Goal: Use online tool/utility: Utilize a website feature to perform a specific function

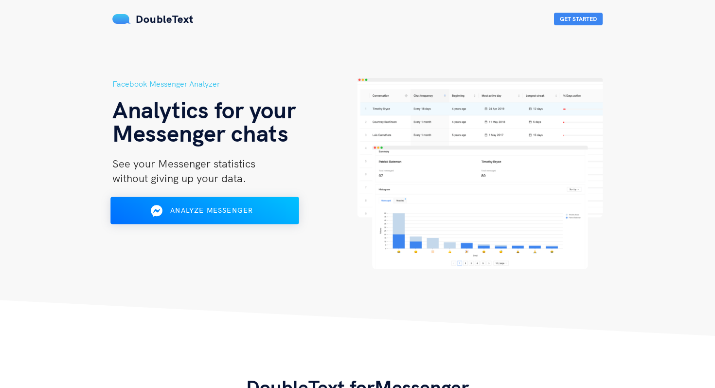
click at [235, 212] on span "Analyze Messenger" at bounding box center [211, 210] width 83 height 9
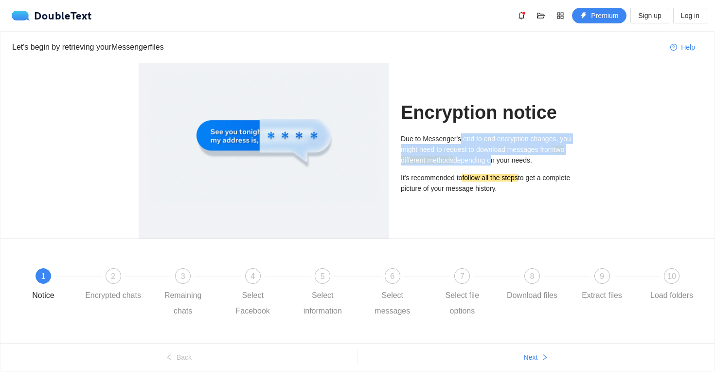
drag, startPoint x: 508, startPoint y: 164, endPoint x: 460, endPoint y: 140, distance: 53.3
click at [460, 140] on p "Due to Messenger's end to end encryption changes, you might need to request to …" at bounding box center [489, 149] width 176 height 32
drag, startPoint x: 460, startPoint y: 138, endPoint x: 503, endPoint y: 162, distance: 49.0
click at [503, 162] on p "Due to Messenger's end to end encryption changes, you might need to request to …" at bounding box center [489, 149] width 176 height 32
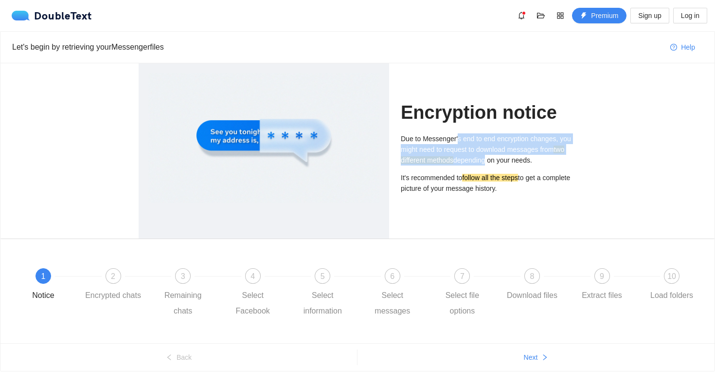
click at [503, 162] on p "Due to Messenger's end to end encryption changes, you might need to request to …" at bounding box center [489, 149] width 176 height 32
drag, startPoint x: 509, startPoint y: 162, endPoint x: 465, endPoint y: 131, distance: 54.0
click at [466, 132] on div "Encryption notice Due to Messenger's end to end encryption changes, you might n…" at bounding box center [489, 150] width 176 height 175
click at [465, 131] on div "Encryption notice Due to Messenger's end to end encryption changes, you might n…" at bounding box center [489, 150] width 176 height 175
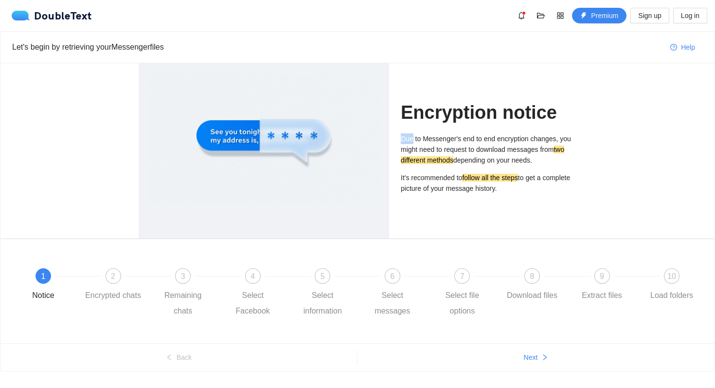
drag, startPoint x: 465, startPoint y: 131, endPoint x: 468, endPoint y: 158, distance: 26.4
click at [465, 140] on div "Encryption notice Due to Messenger's end to end encryption changes, you might n…" at bounding box center [489, 150] width 176 height 175
click at [452, 194] on div "Due to Messenger's end to end encryption changes, you might need to request to …" at bounding box center [489, 166] width 176 height 67
drag, startPoint x: 452, startPoint y: 195, endPoint x: 447, endPoint y: 137, distance: 58.6
click at [447, 137] on div "Due to Messenger's end to end encryption changes, you might need to request to …" at bounding box center [489, 166] width 176 height 67
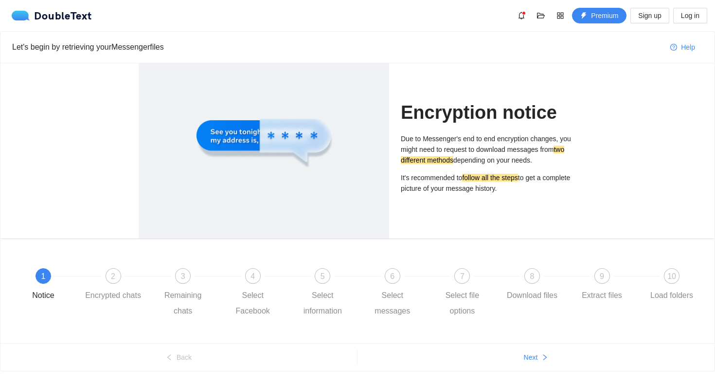
click at [447, 137] on p "Due to Messenger's end to end encryption changes, you might need to request to …" at bounding box center [489, 149] width 176 height 32
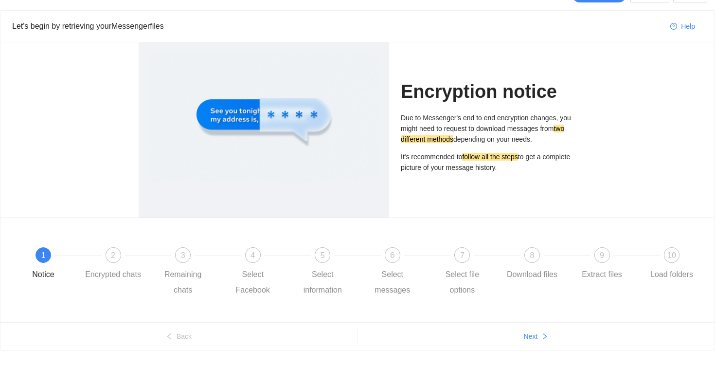
click at [530, 344] on ul "Back Next" at bounding box center [357, 336] width 714 height 28
click at [539, 340] on button "Next" at bounding box center [536, 336] width 357 height 16
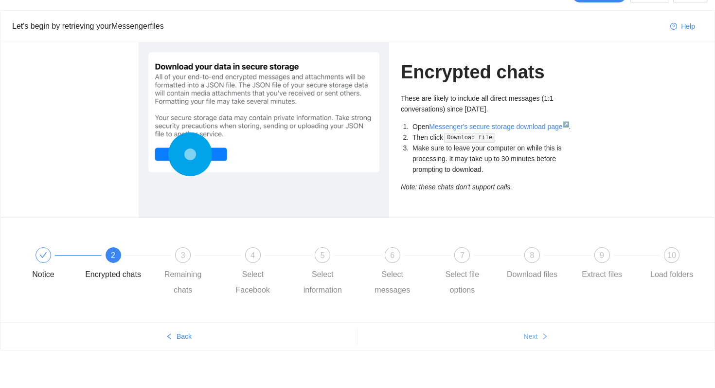
click at [539, 340] on button "Next" at bounding box center [536, 336] width 357 height 16
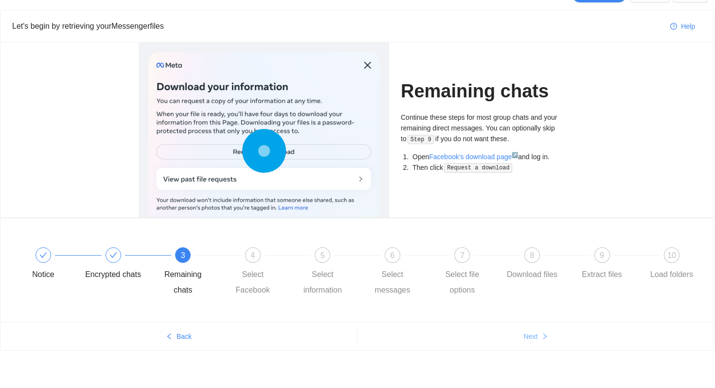
click at [539, 339] on button "Next" at bounding box center [536, 336] width 357 height 16
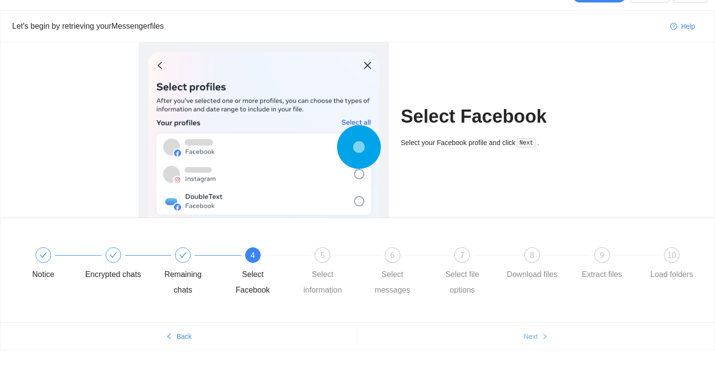
click at [539, 339] on button "Next" at bounding box center [536, 336] width 357 height 16
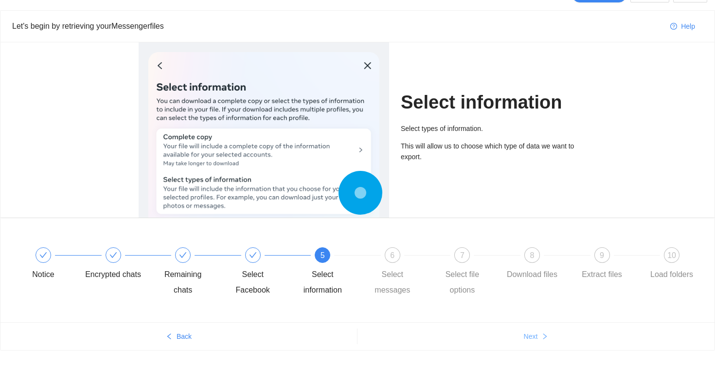
click at [539, 339] on button "Next" at bounding box center [536, 336] width 357 height 16
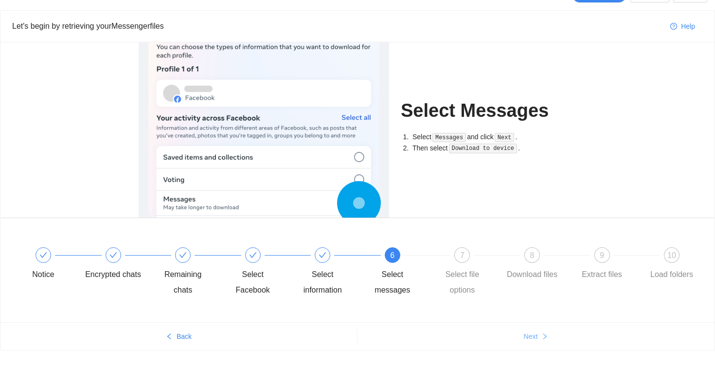
click at [539, 339] on button "Next" at bounding box center [536, 336] width 357 height 16
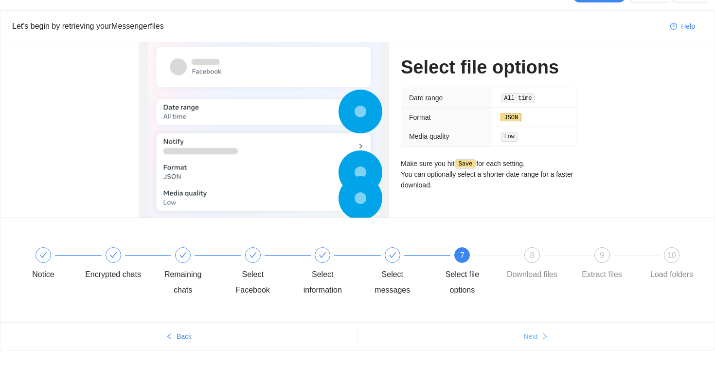
click at [539, 339] on button "Next" at bounding box center [536, 336] width 357 height 16
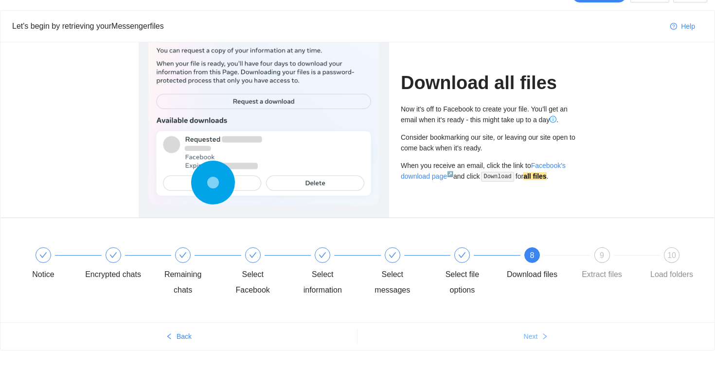
click at [539, 339] on button "Next" at bounding box center [536, 336] width 357 height 16
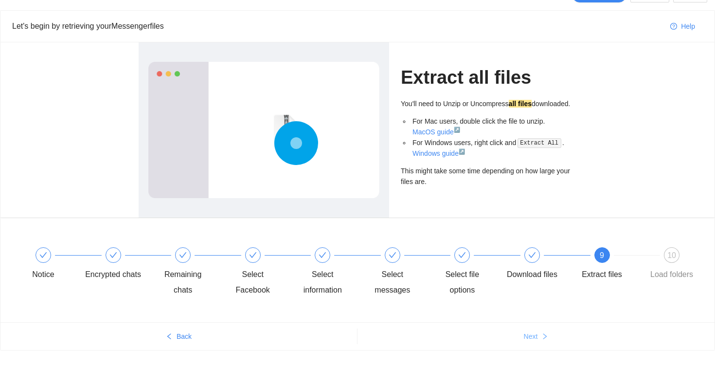
click at [539, 339] on button "Next" at bounding box center [536, 336] width 357 height 16
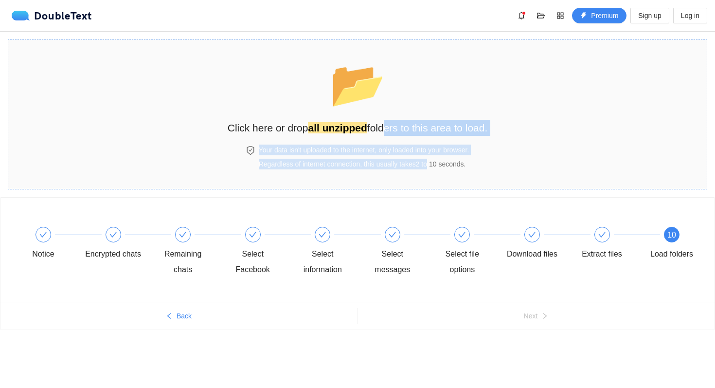
drag, startPoint x: 429, startPoint y: 162, endPoint x: 381, endPoint y: 124, distance: 60.9
click at [381, 124] on div "📂 Click here or drop all unzipped folders to this area to load. Your data isn't…" at bounding box center [358, 114] width 260 height 130
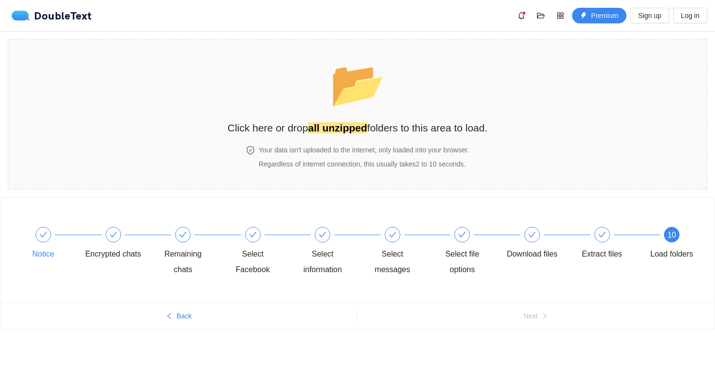
click at [47, 232] on div at bounding box center [44, 235] width 16 height 16
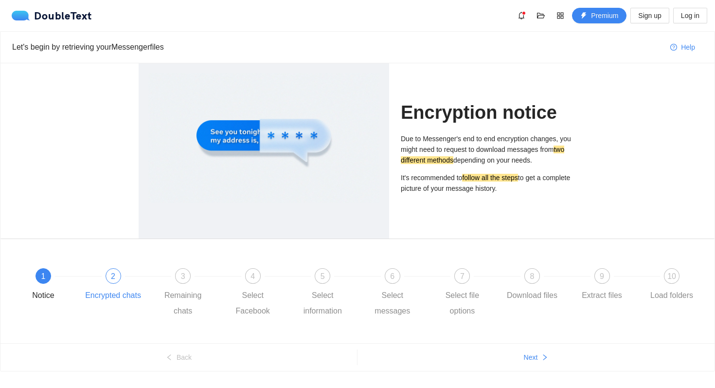
click at [111, 283] on div "2" at bounding box center [114, 276] width 16 height 16
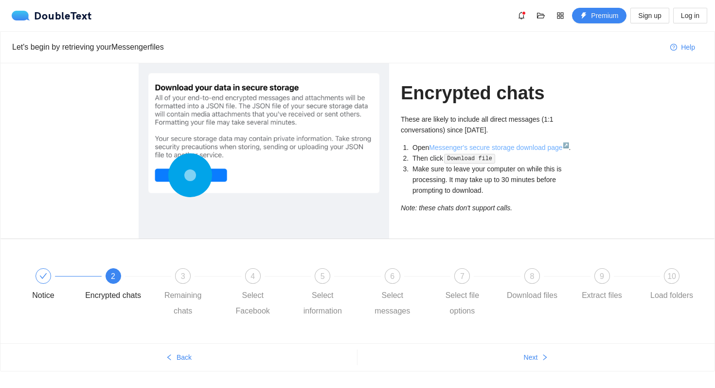
click at [529, 147] on link "Messenger's secure storage download page ↗" at bounding box center [499, 148] width 140 height 8
